Goal: Find specific page/section: Find specific page/section

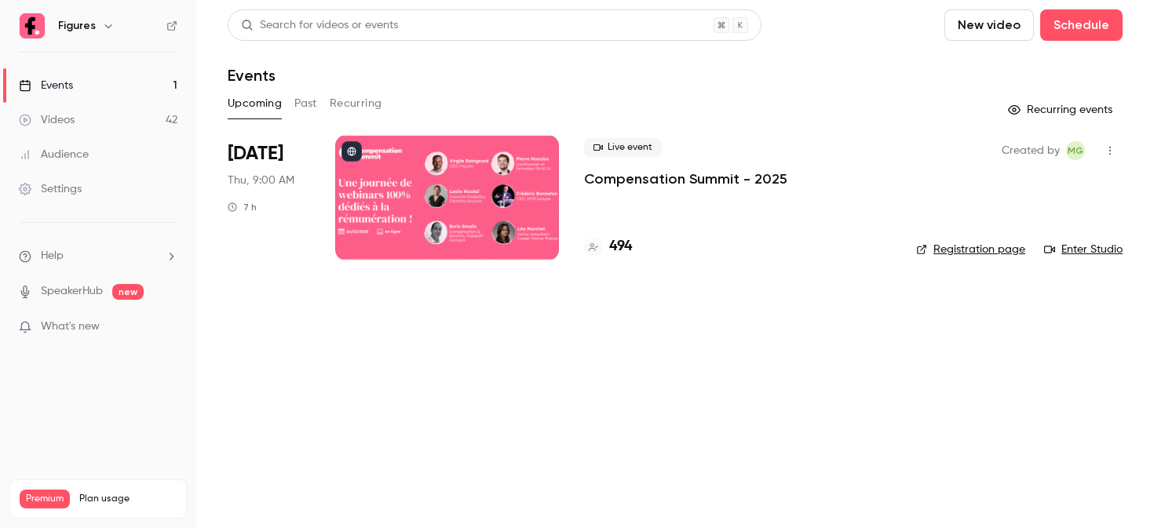
click at [423, 195] on div at bounding box center [447, 198] width 224 height 126
